Goal: Information Seeking & Learning: Check status

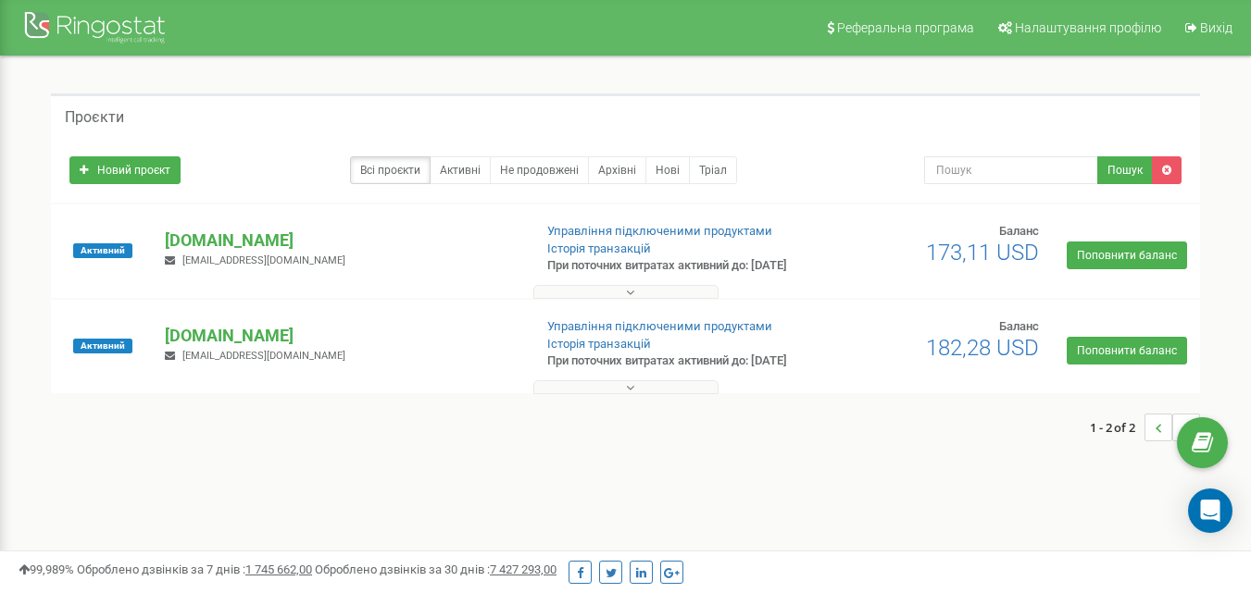
click at [666, 299] on button at bounding box center [625, 292] width 185 height 14
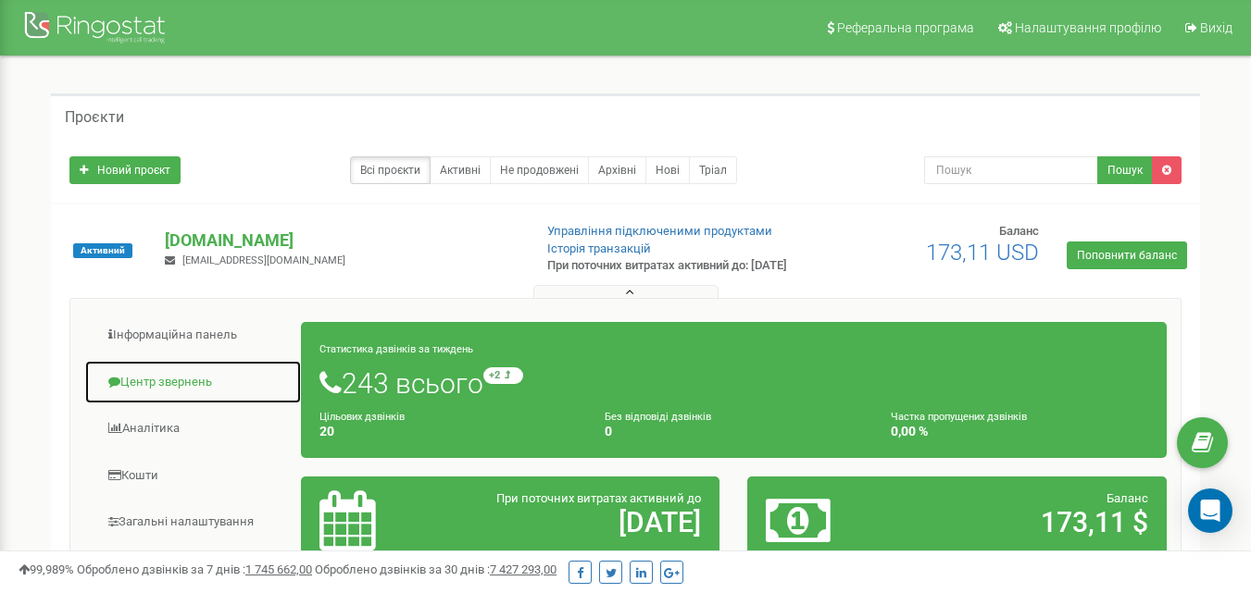
click at [165, 398] on link "Центр звернень" at bounding box center [193, 382] width 218 height 45
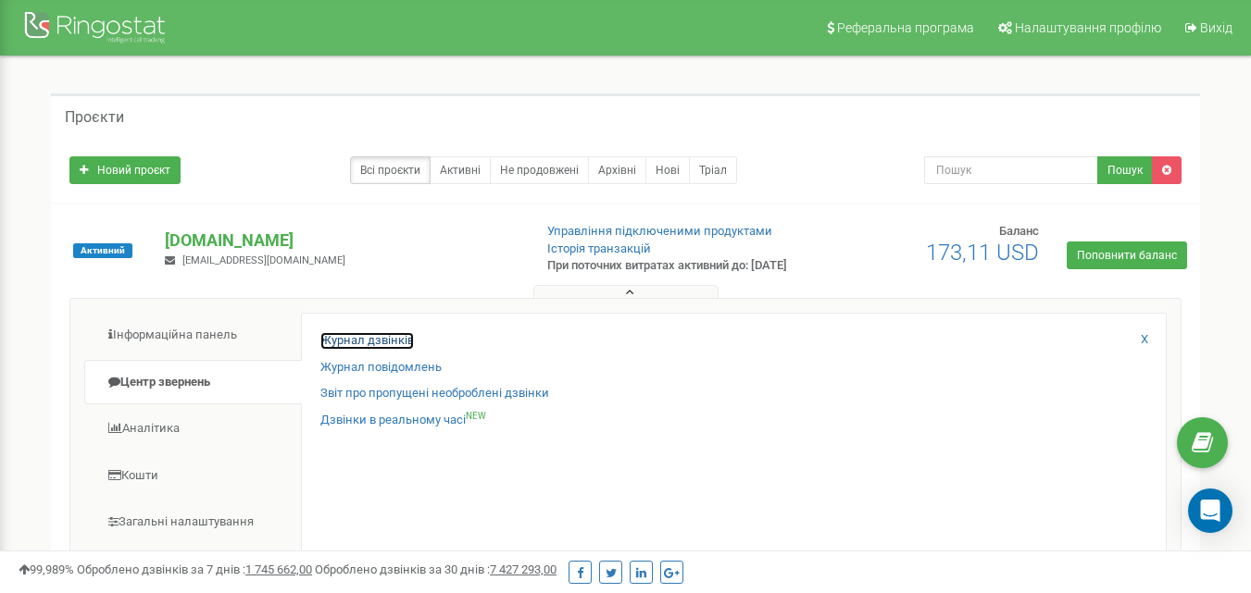
click at [382, 350] on link "Журнал дзвінків" at bounding box center [366, 341] width 93 height 18
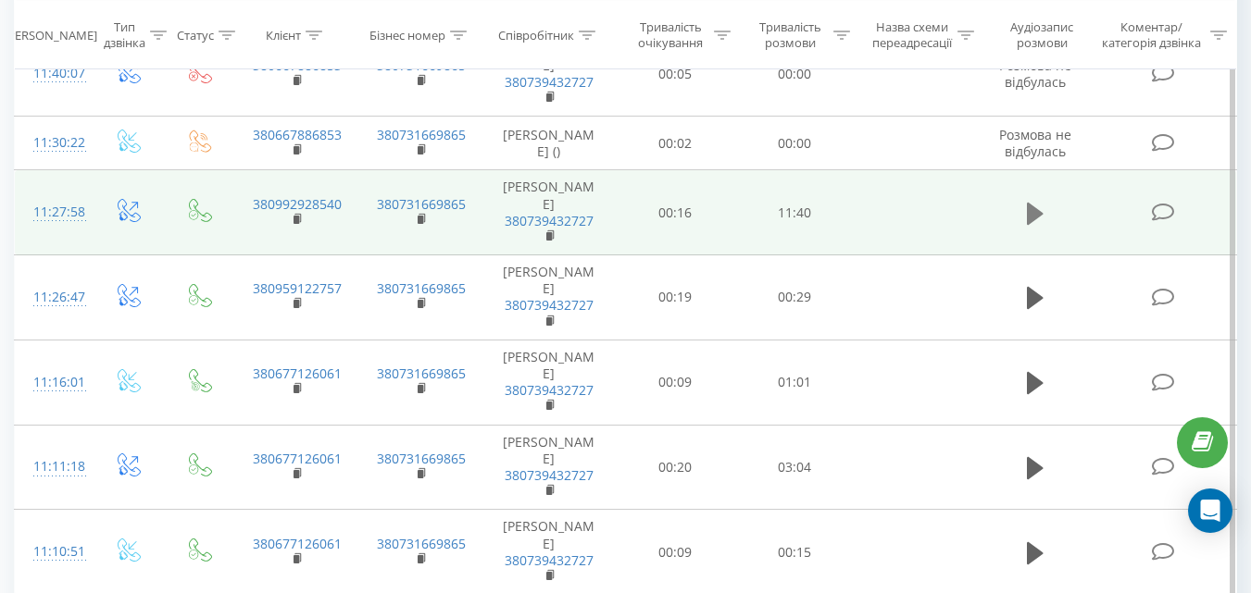
scroll to position [627, 0]
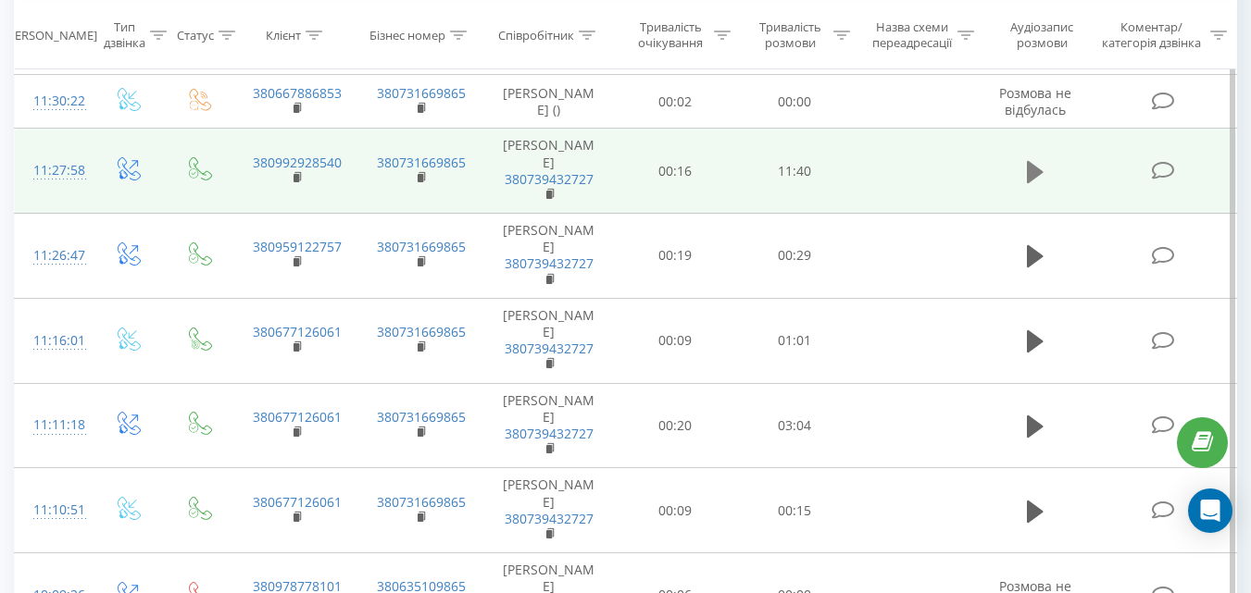
click at [1029, 177] on icon at bounding box center [1035, 171] width 17 height 22
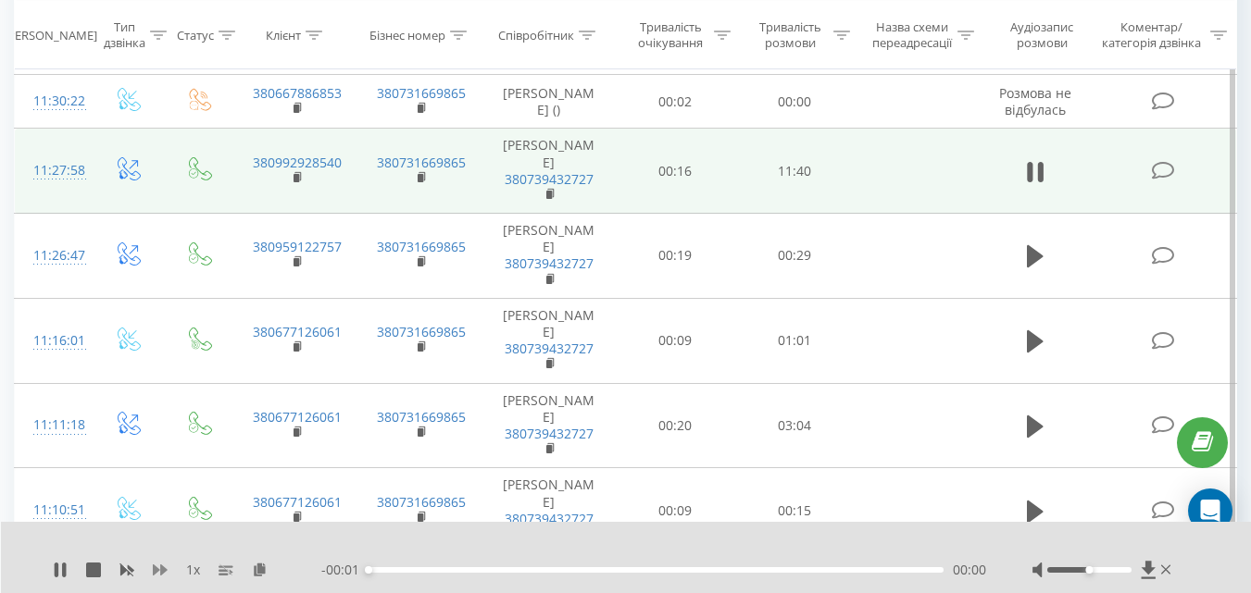
click at [162, 574] on icon at bounding box center [160, 570] width 15 height 11
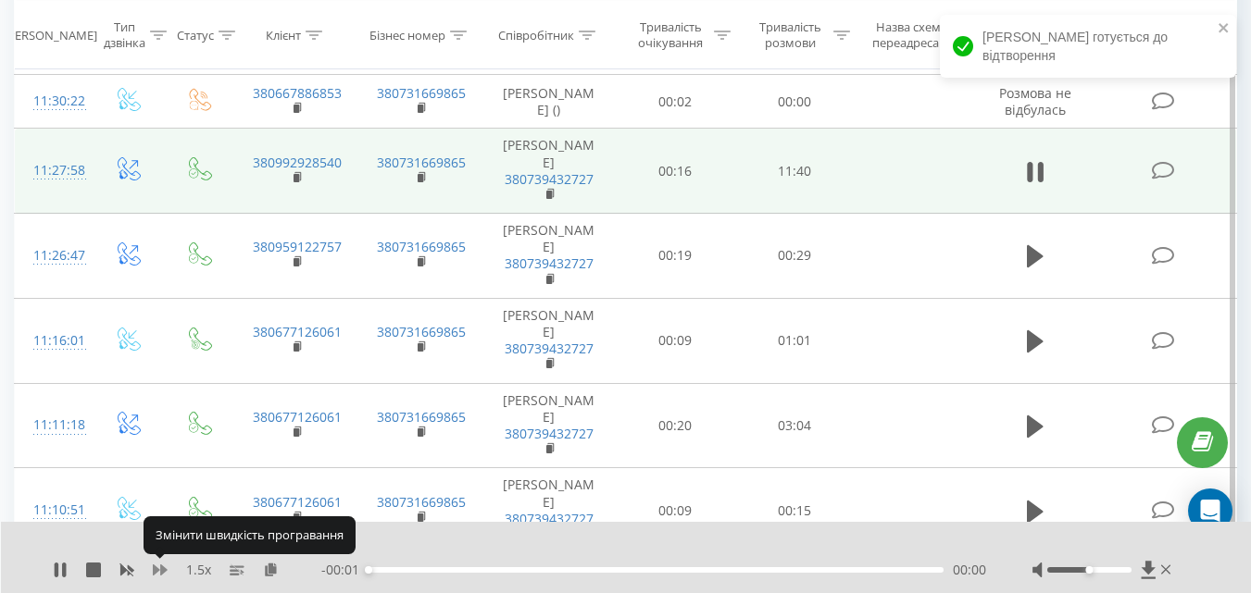
click at [162, 574] on icon at bounding box center [160, 570] width 15 height 11
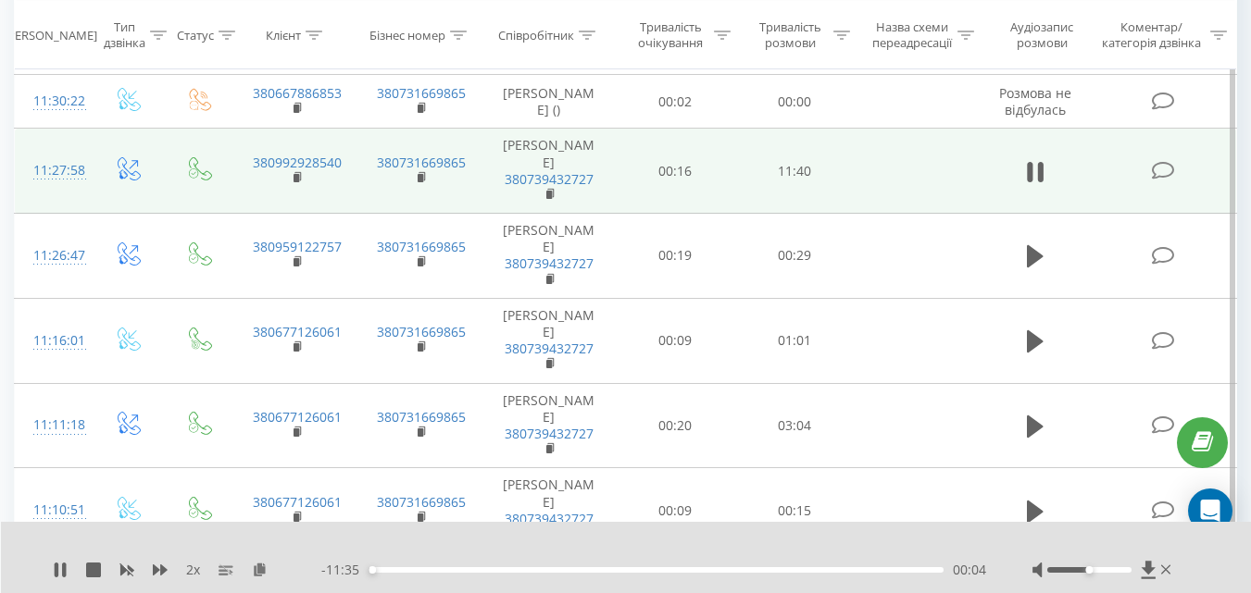
click at [1111, 567] on div at bounding box center [1089, 570] width 84 height 6
click at [168, 566] on div "2 x" at bounding box center [187, 570] width 268 height 19
click at [154, 569] on icon at bounding box center [160, 570] width 15 height 11
click at [166, 572] on icon at bounding box center [160, 570] width 15 height 15
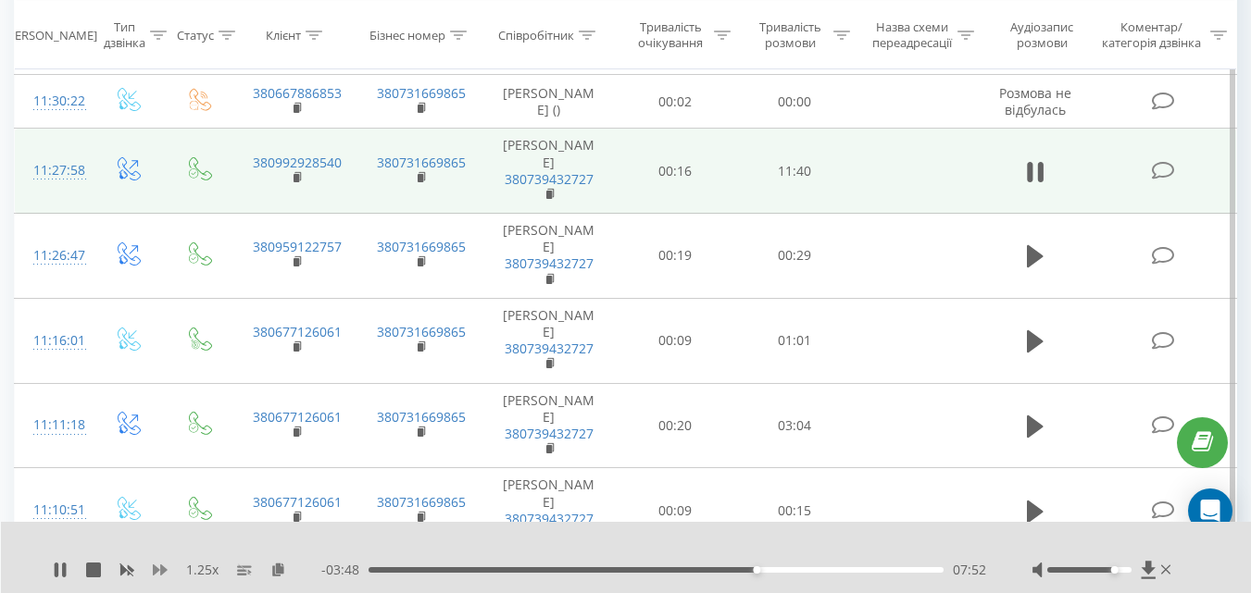
click at [166, 572] on icon at bounding box center [160, 570] width 15 height 15
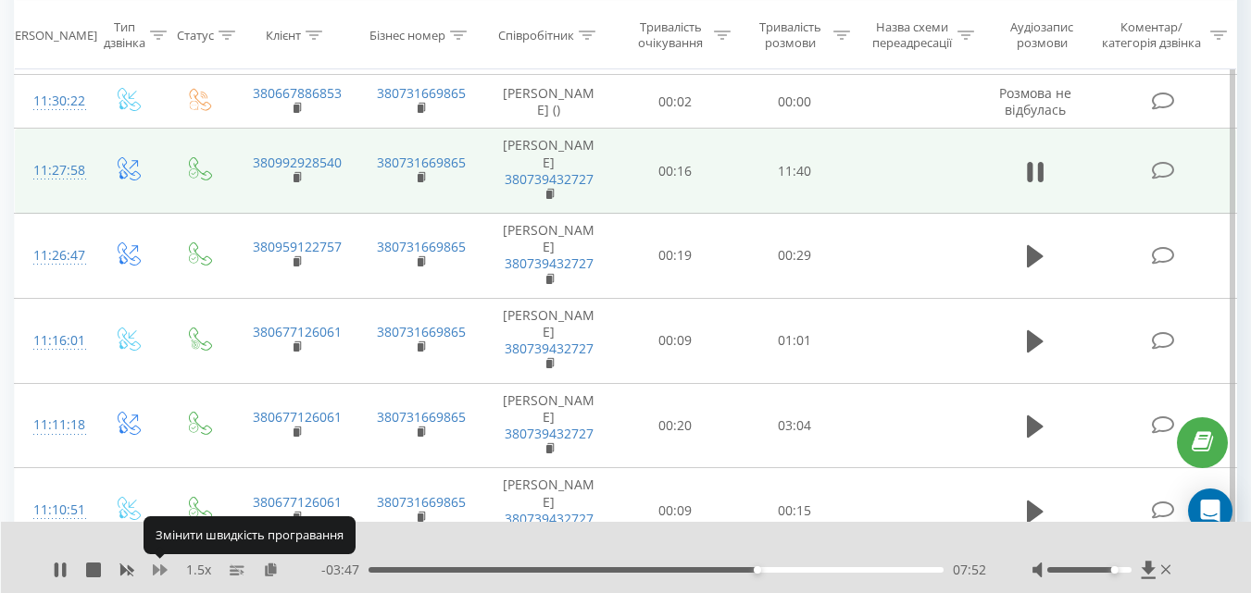
click at [166, 572] on icon at bounding box center [160, 570] width 15 height 15
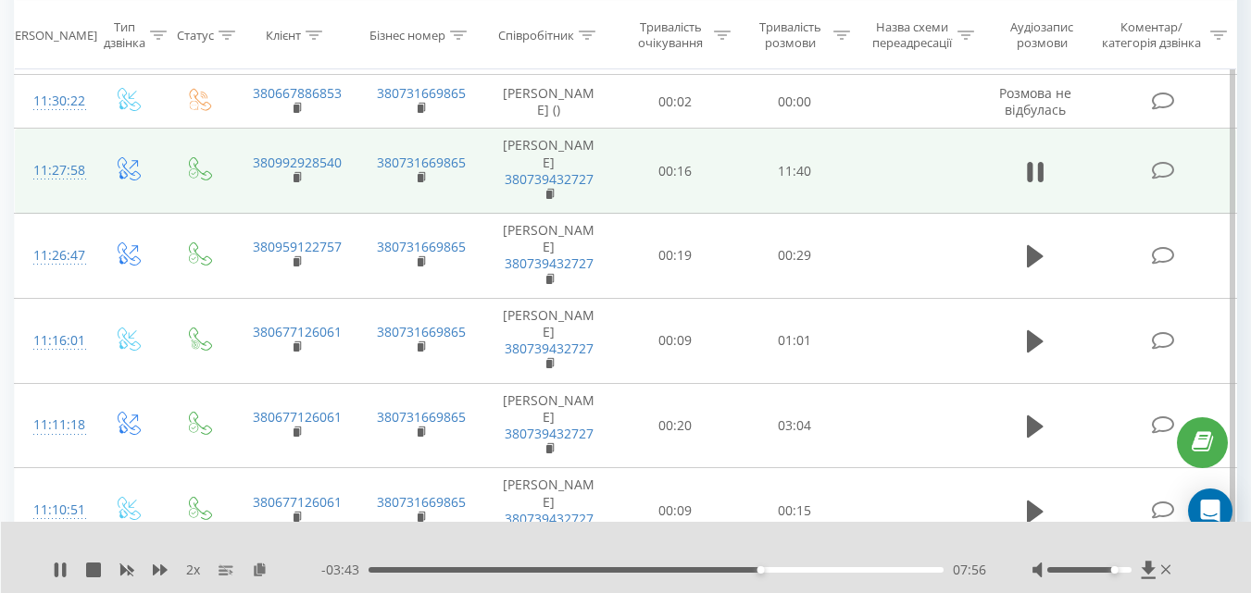
click at [1091, 571] on div at bounding box center [1089, 570] width 84 height 6
click at [56, 570] on icon at bounding box center [57, 570] width 4 height 15
click at [56, 570] on icon at bounding box center [60, 570] width 11 height 15
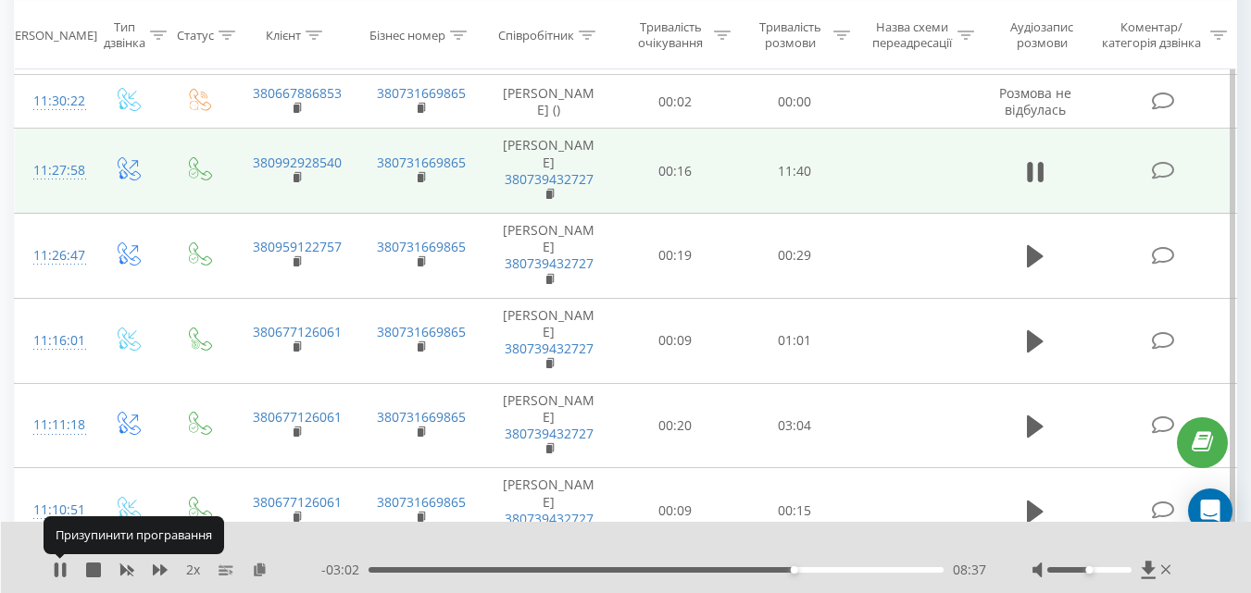
click at [56, 570] on icon at bounding box center [57, 570] width 4 height 15
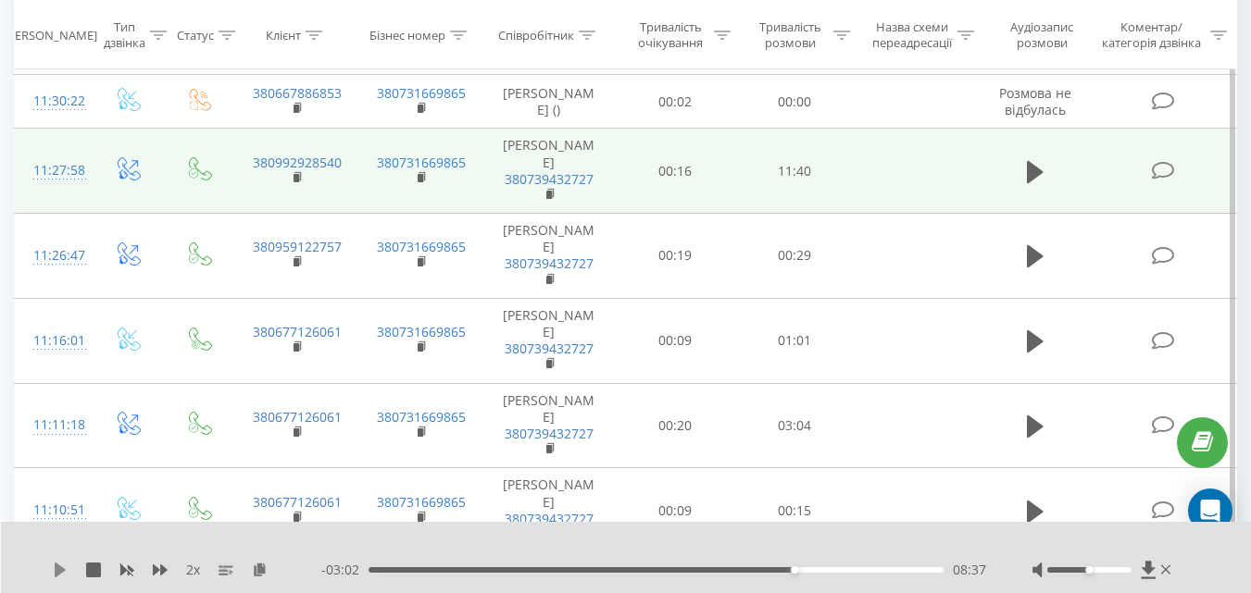
click at [56, 572] on icon at bounding box center [60, 570] width 11 height 15
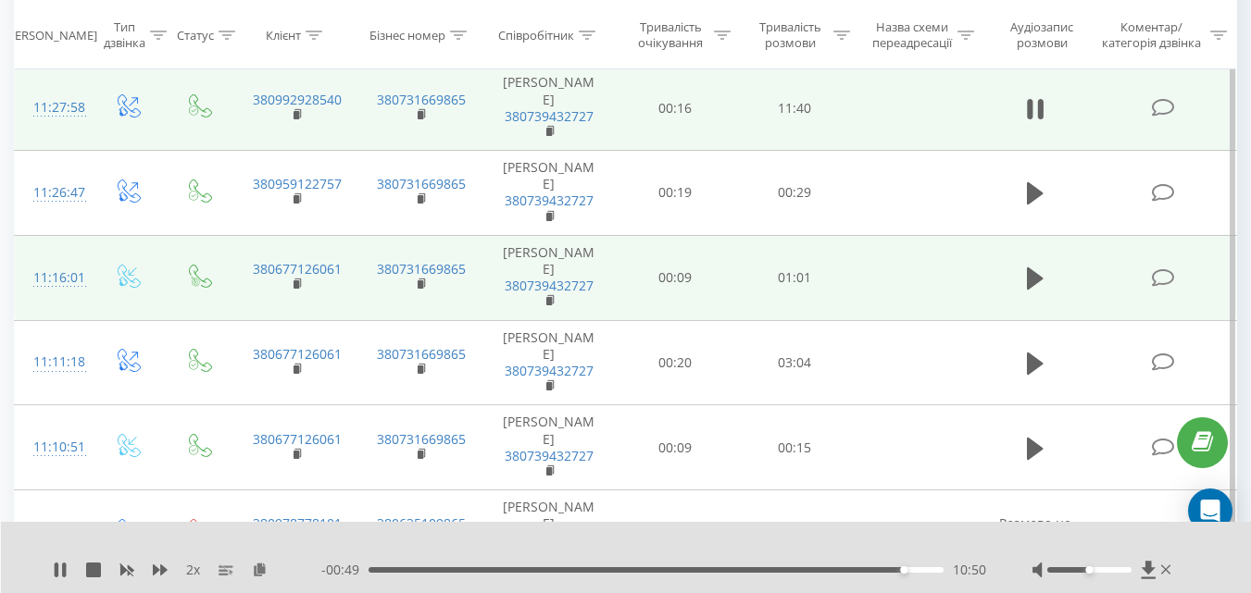
scroll to position [694, 0]
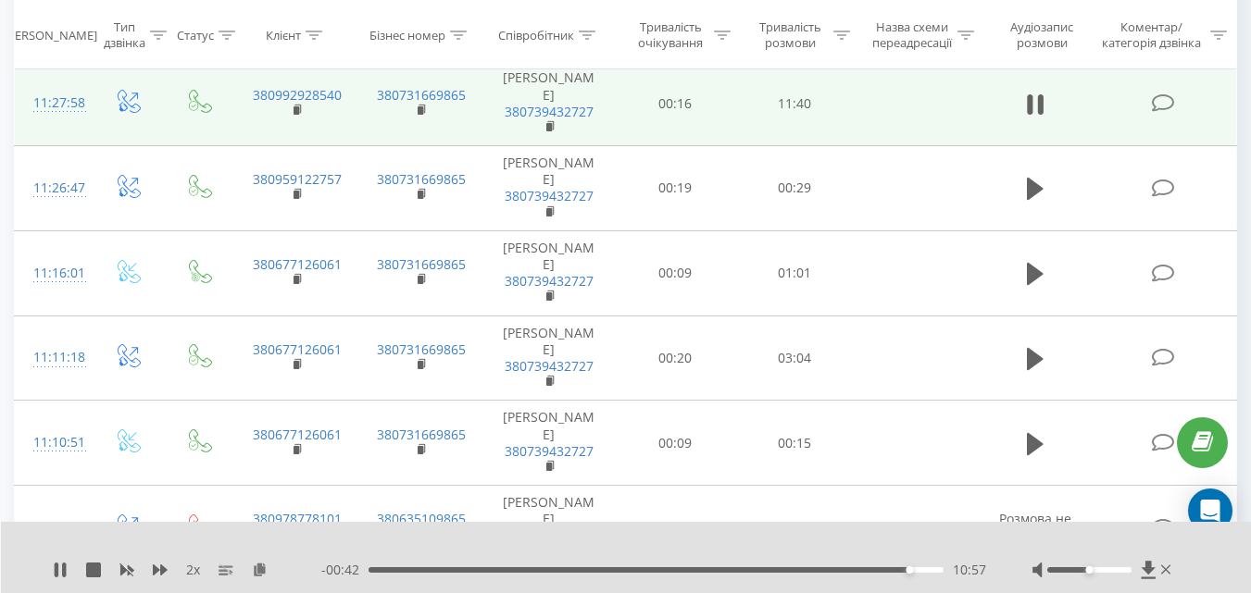
click at [931, 568] on div "10:57" at bounding box center [655, 570] width 575 height 6
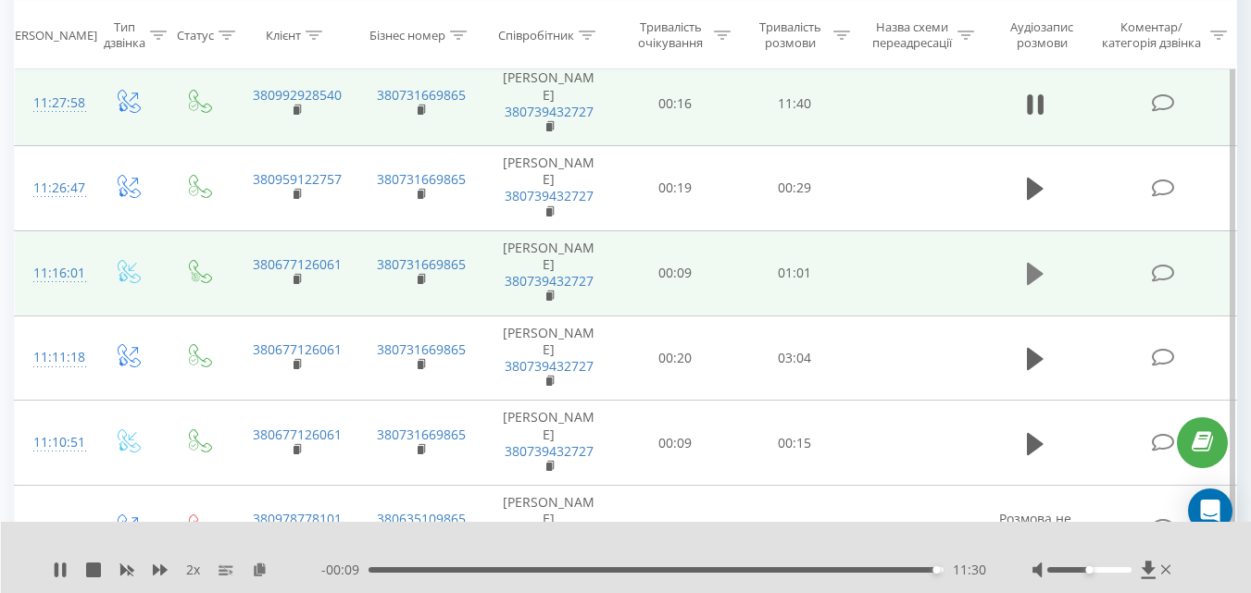
click at [1027, 274] on icon at bounding box center [1035, 274] width 17 height 26
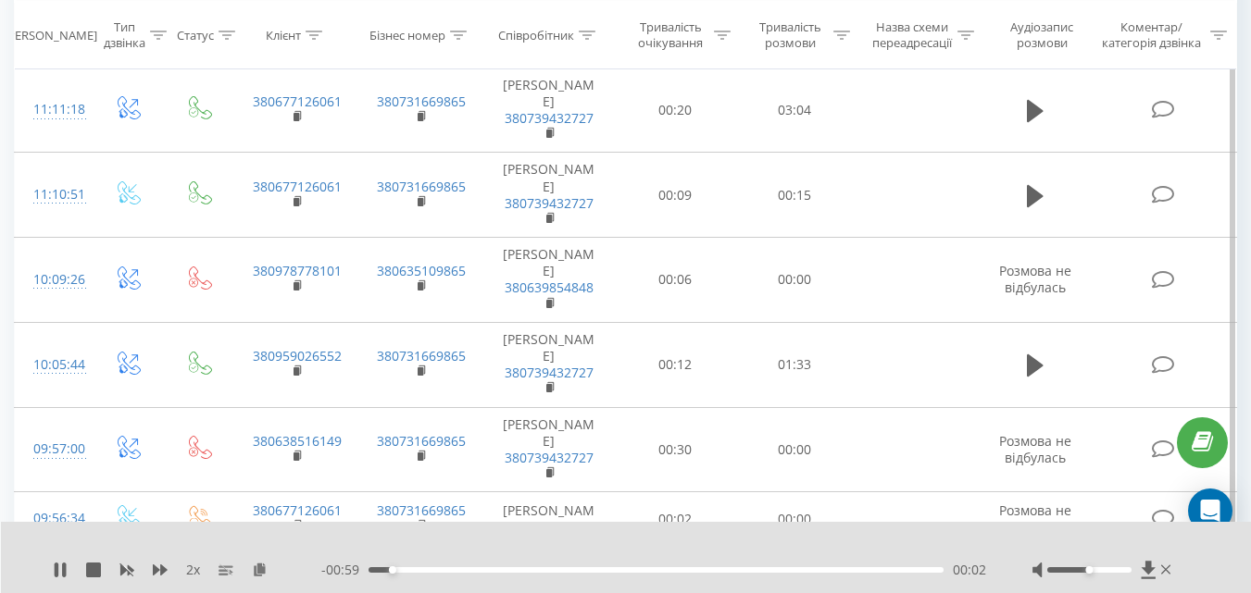
scroll to position [947, 0]
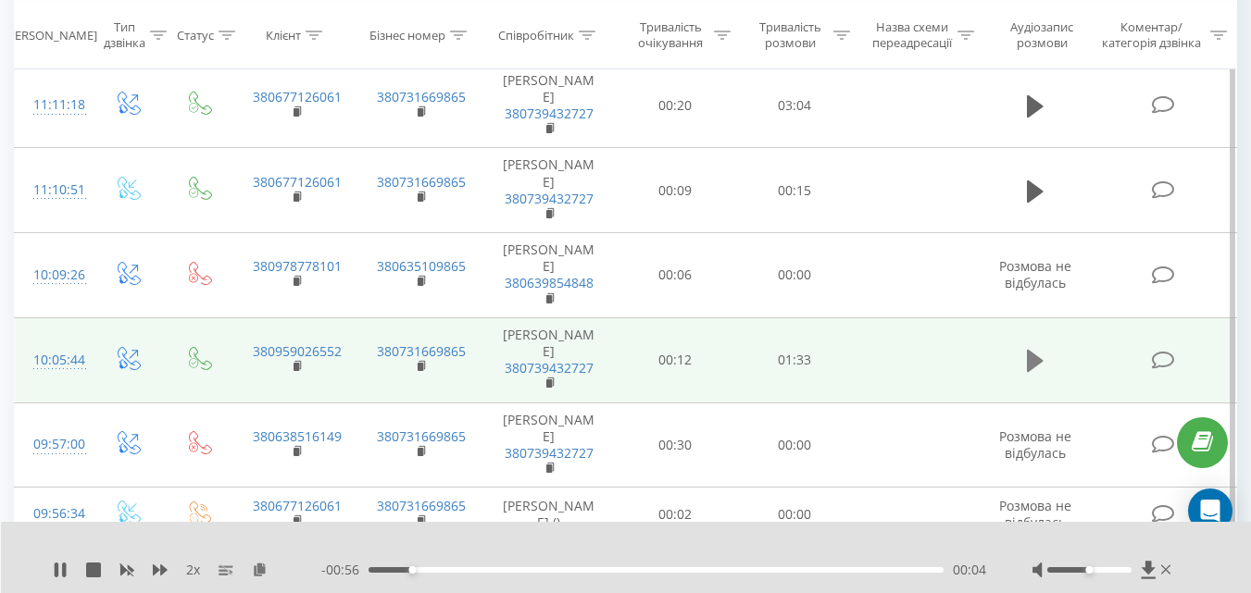
click at [1028, 365] on icon at bounding box center [1035, 361] width 17 height 22
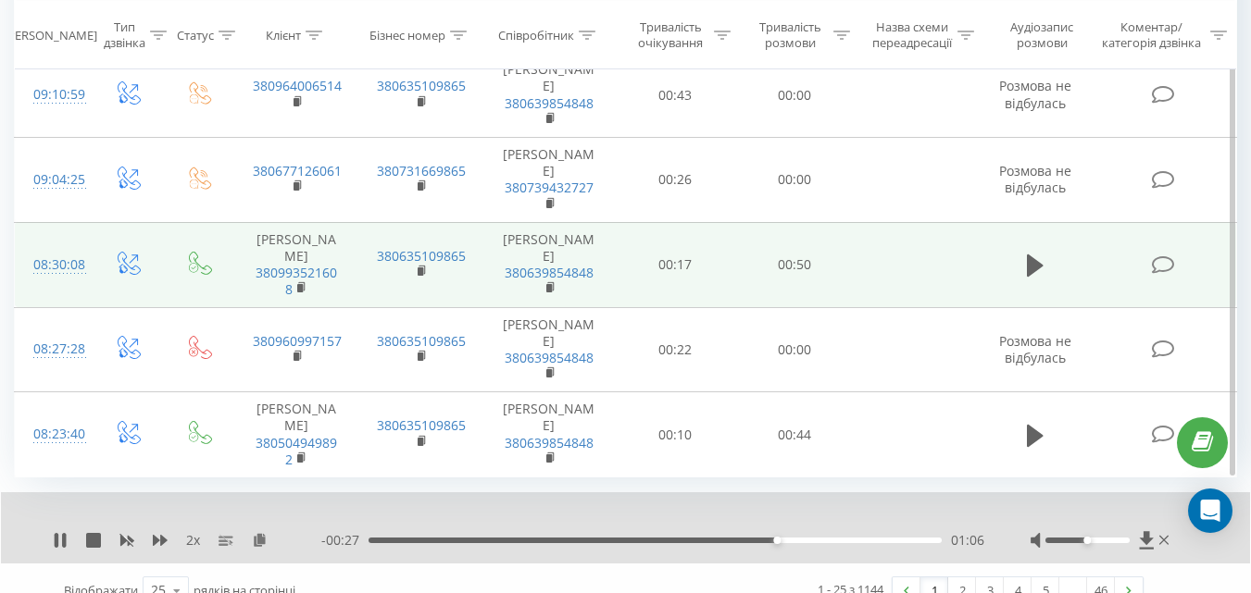
scroll to position [1886, 0]
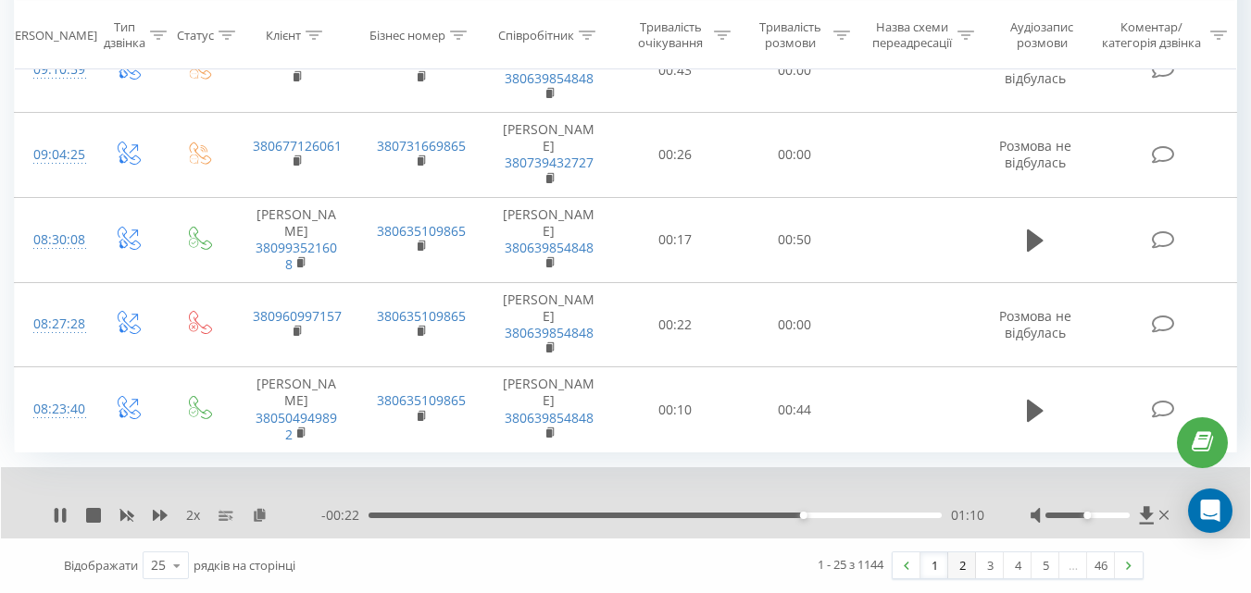
click at [964, 569] on link "2" at bounding box center [962, 566] width 28 height 26
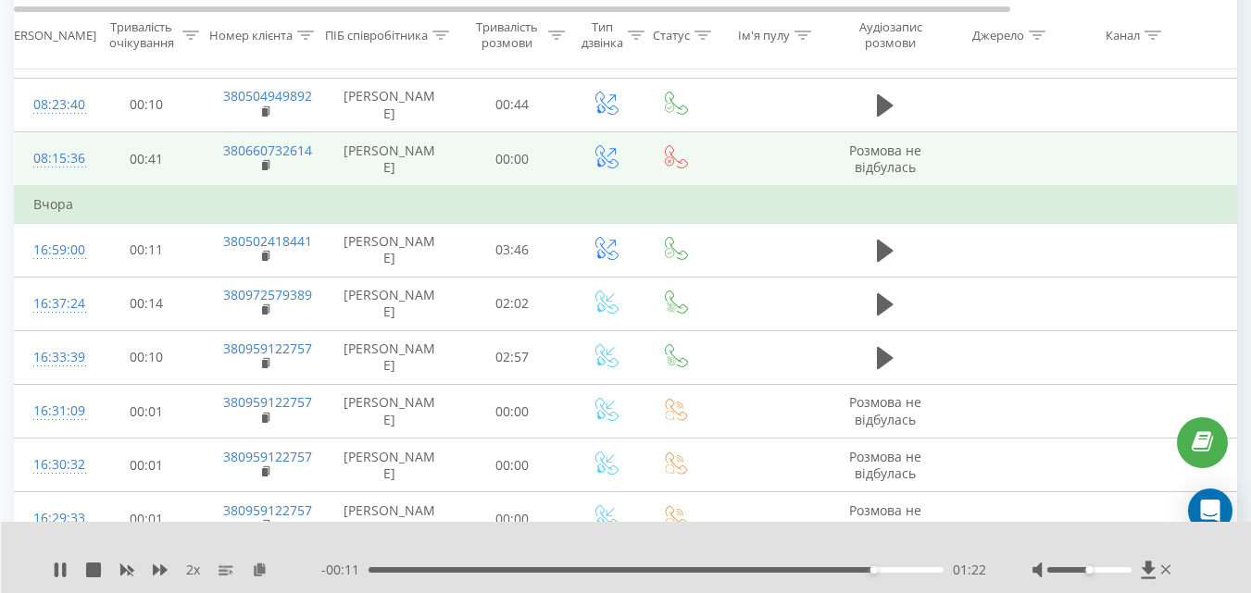
scroll to position [424, 0]
